Goal: Transaction & Acquisition: Purchase product/service

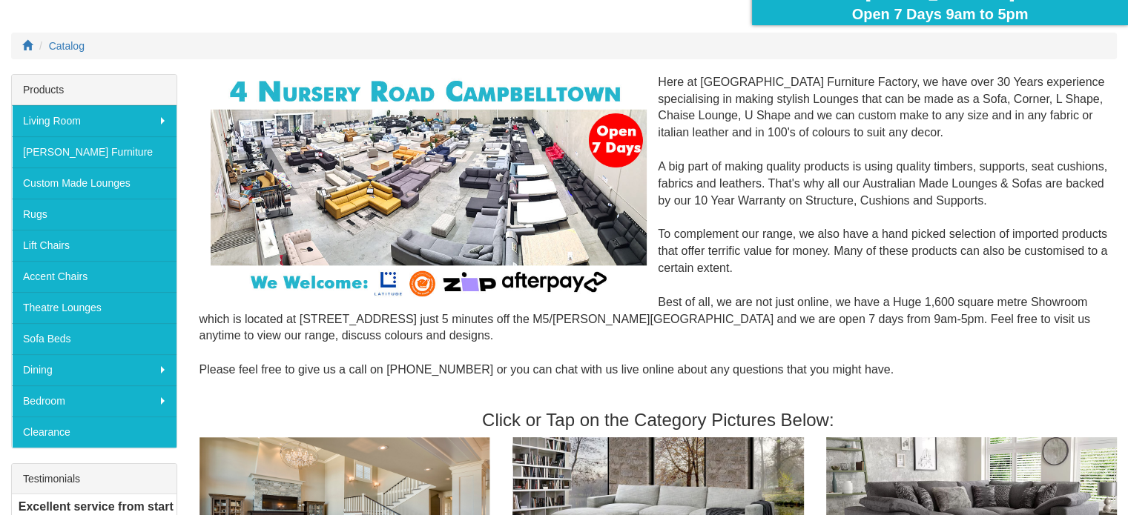
scroll to position [150, 0]
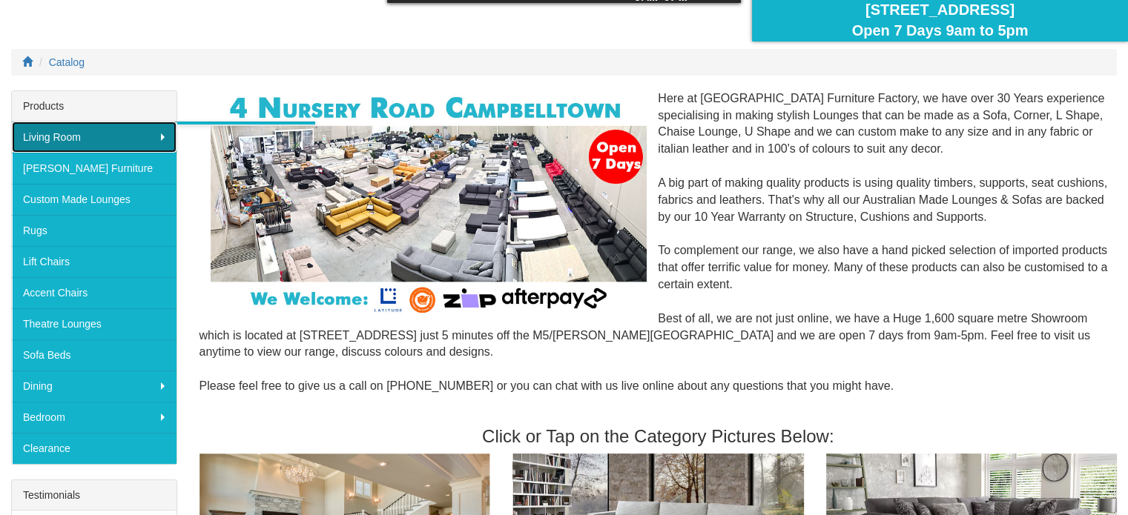
click at [130, 143] on link "Living Room" at bounding box center [94, 137] width 165 height 31
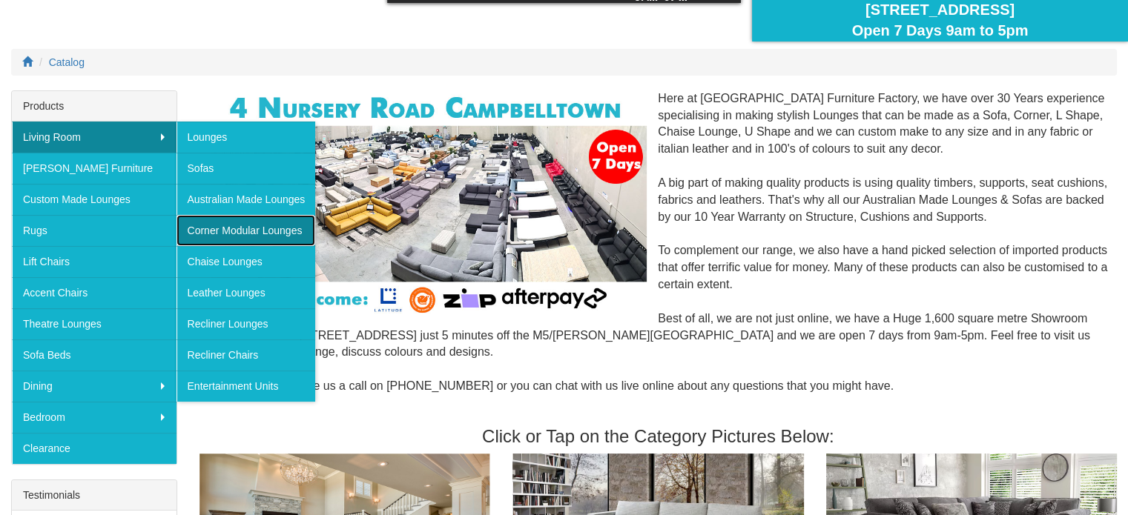
click at [235, 228] on link "Corner Modular Lounges" at bounding box center [245, 230] width 139 height 31
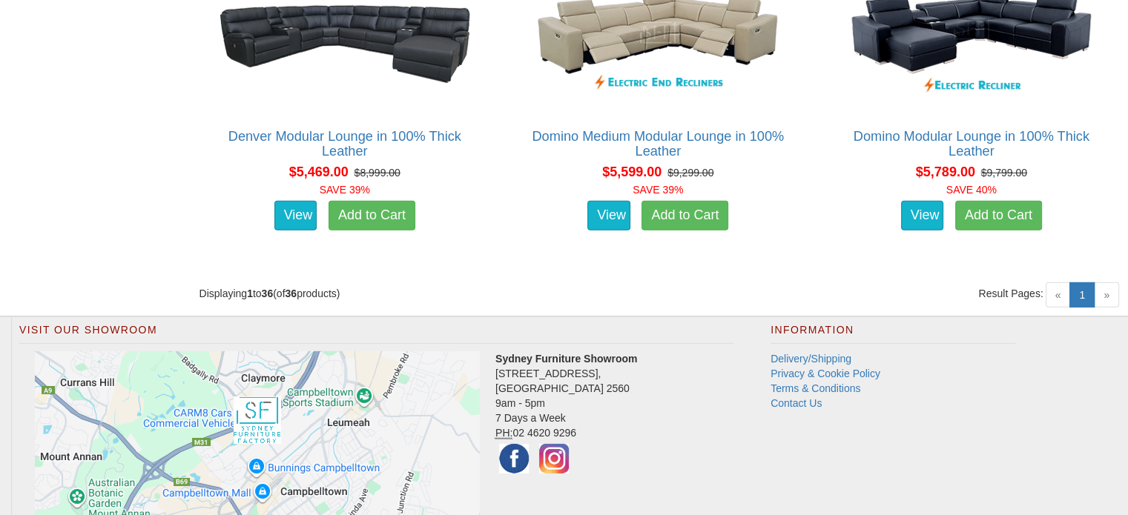
scroll to position [4581, 0]
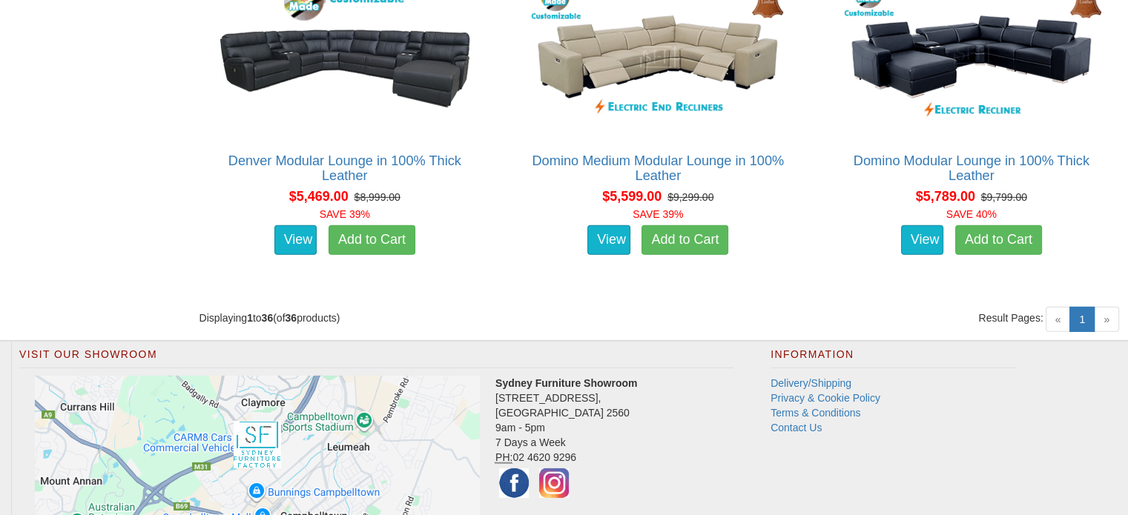
click at [1103, 328] on span "»" at bounding box center [1105, 319] width 25 height 25
